Goal: Find specific page/section: Find specific page/section

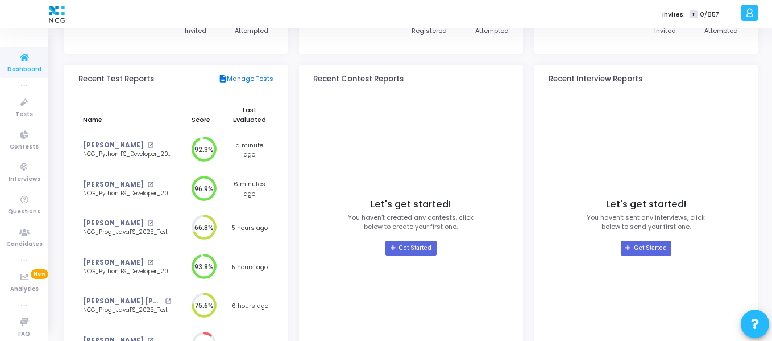
scroll to position [163, 0]
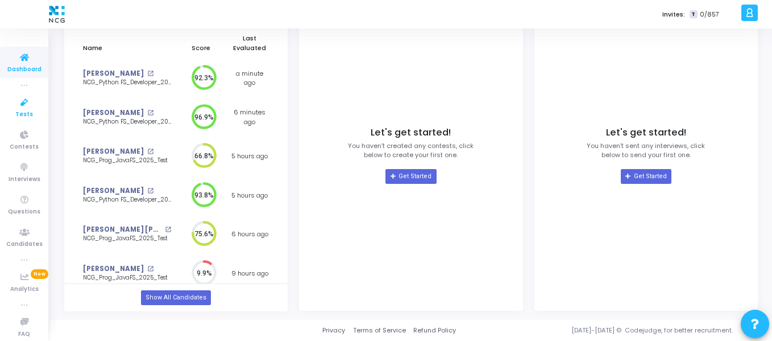
click at [19, 102] on icon at bounding box center [25, 103] width 24 height 14
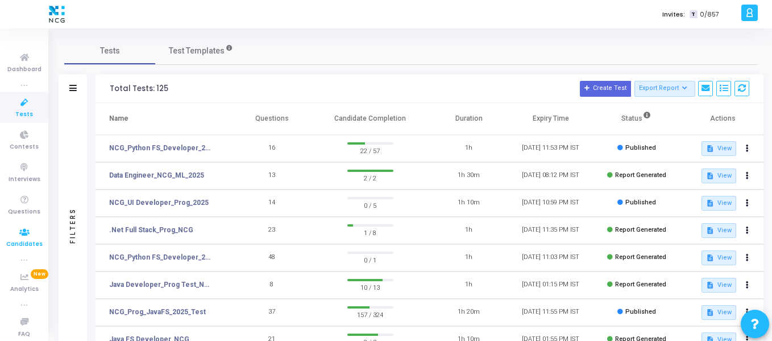
click at [22, 233] on icon at bounding box center [25, 232] width 24 height 14
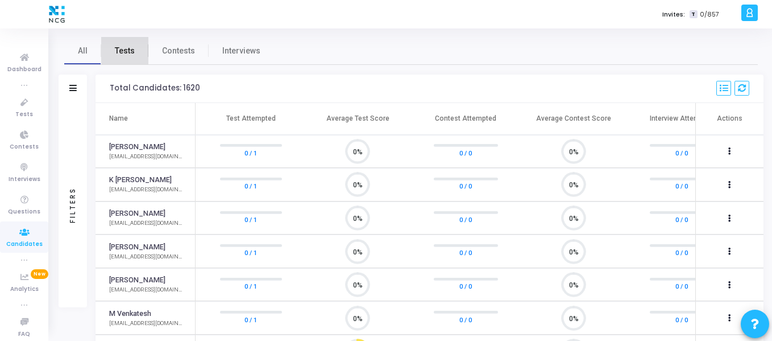
click at [130, 45] on span "Tests" at bounding box center [125, 51] width 20 height 12
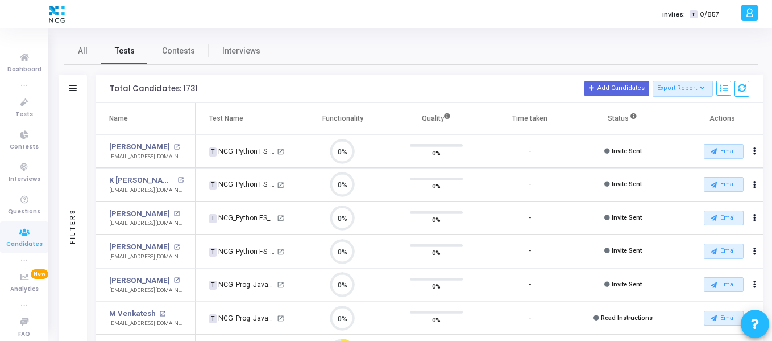
scroll to position [24, 29]
